Goal: Navigation & Orientation: Find specific page/section

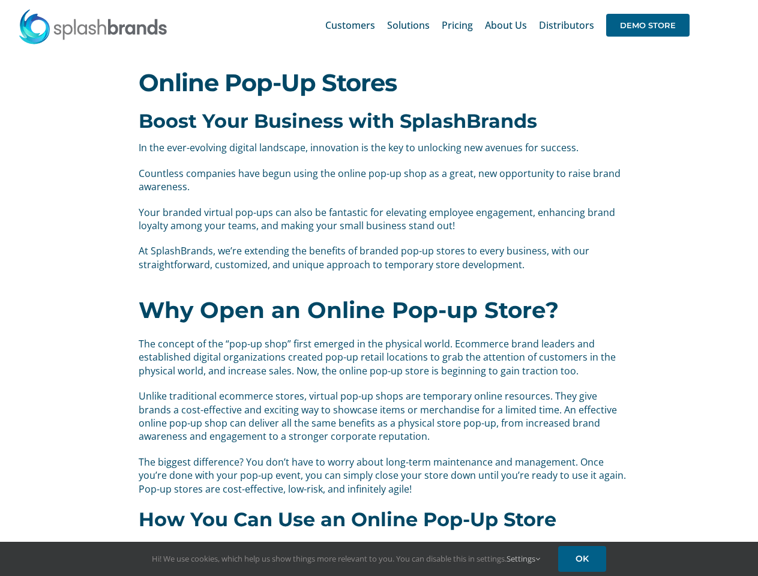
click at [379, 288] on div "Why Open an Online Pop-up Store? The concept of the “pop-up shop” first emerged…" at bounding box center [380, 395] width 500 height 225
click at [685, 0] on div "Search for: * Customers Solutions Stores New Hire Kits Manufacturing Store Mark…" at bounding box center [379, 25] width 722 height 50
click at [648, 25] on span "DEMO STORE" at bounding box center [647, 25] width 83 height 23
click at [524, 559] on link "Settings" at bounding box center [524, 559] width 34 height 11
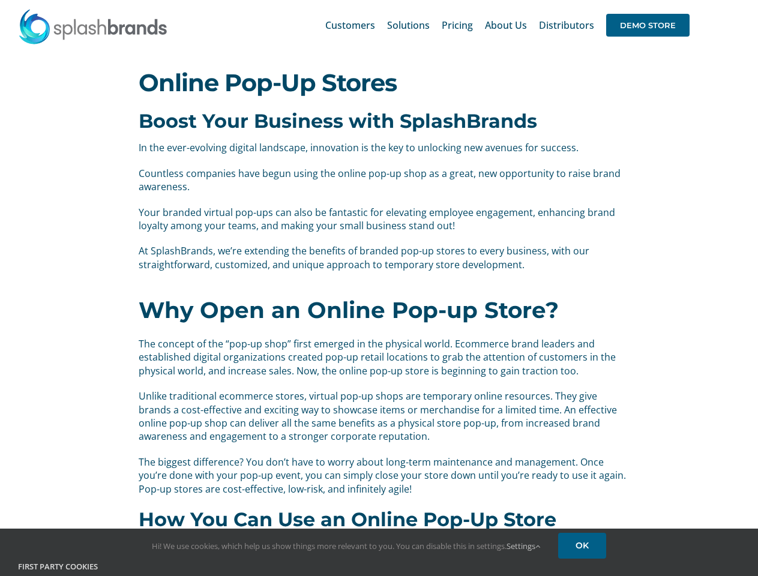
click at [584, 561] on div "First Party Cookies Tracks activity on our site, so we can continuously improve…" at bounding box center [379, 584] width 740 height 46
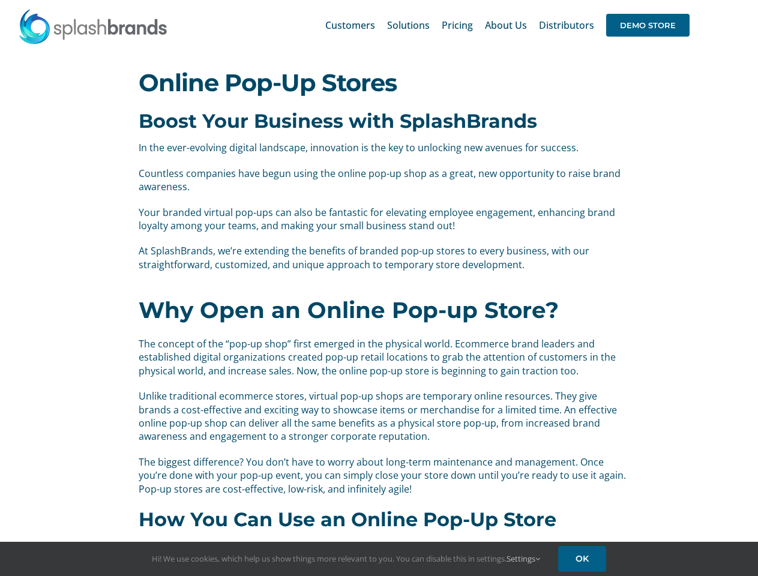
click at [379, 288] on div "Why Open an Online Pop-up Store? The concept of the “pop-up shop” first emerged…" at bounding box center [380, 395] width 500 height 225
click at [685, 0] on div "Search for: * Customers Solutions Stores New Hire Kits Manufacturing Store Mark…" at bounding box center [379, 25] width 722 height 50
click at [648, 25] on span "DEMO STORE" at bounding box center [647, 25] width 83 height 23
click at [524, 559] on link "Settings" at bounding box center [524, 559] width 34 height 11
click at [0, 0] on div "First Party Cookies Tracks activity on our site, so we can continuously improve…" at bounding box center [0, 0] width 0 height 0
